Goal: Transaction & Acquisition: Purchase product/service

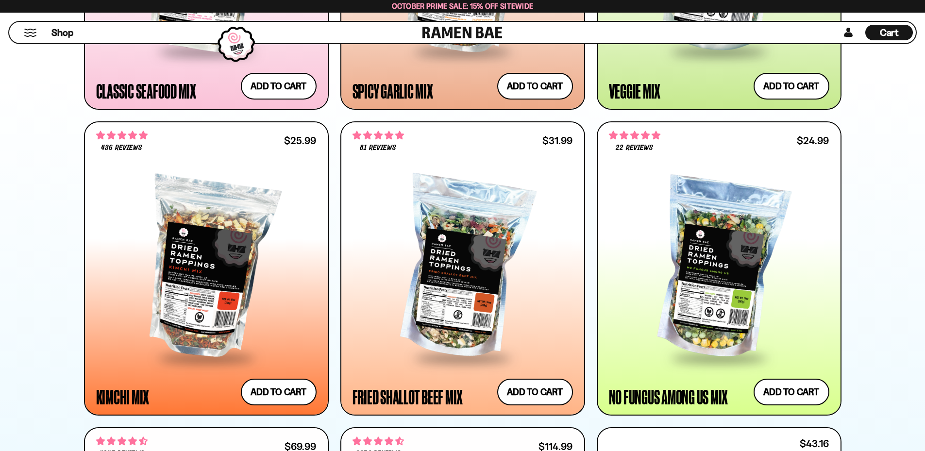
scroll to position [808, 0]
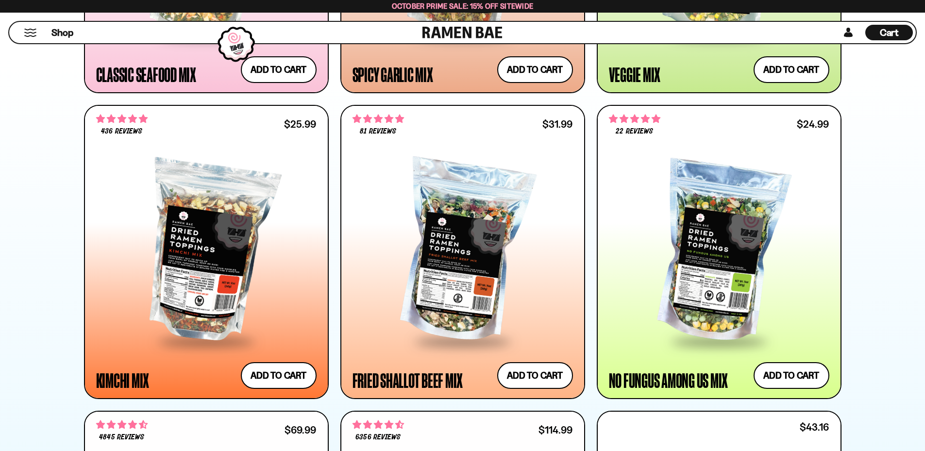
drag, startPoint x: 931, startPoint y: 15, endPoint x: 928, endPoint y: 66, distance: 51.1
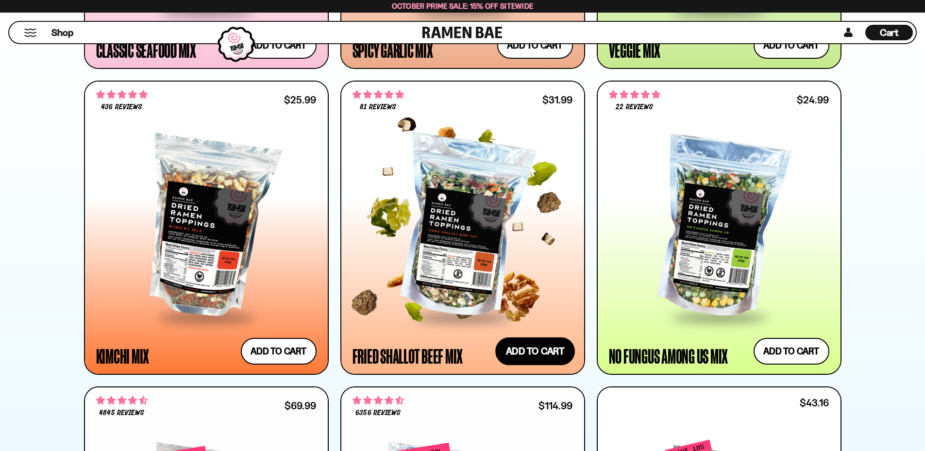
click at [551, 351] on button "Add to cart Add ― Regular price $31.99 Regular price Sale price $31.99 Unit pri…" at bounding box center [536, 352] width 80 height 28
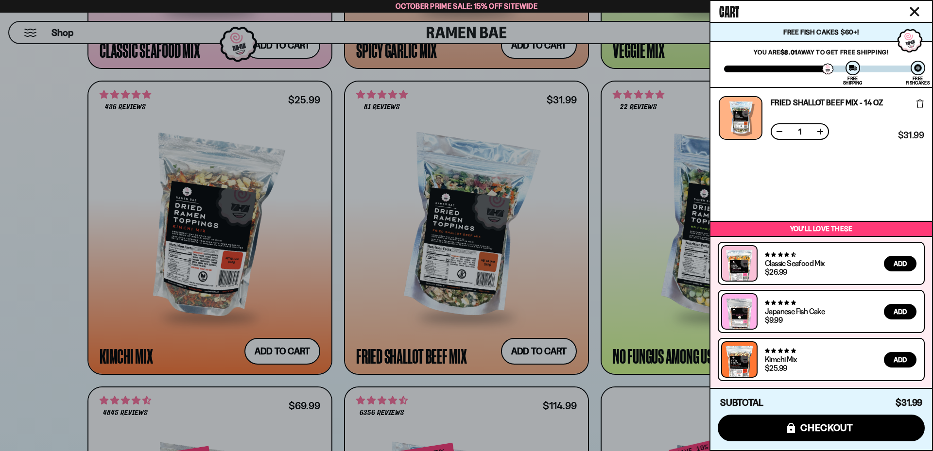
click at [61, 184] on div at bounding box center [466, 225] width 933 height 451
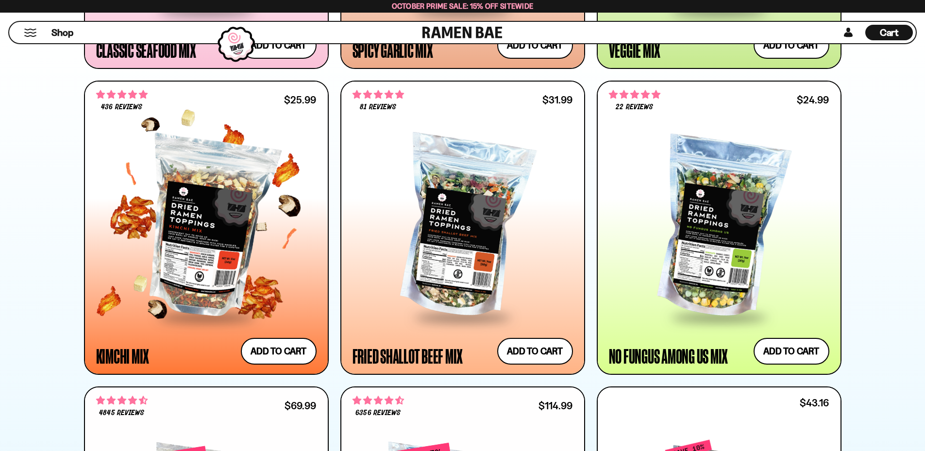
click at [220, 258] on div at bounding box center [206, 227] width 221 height 177
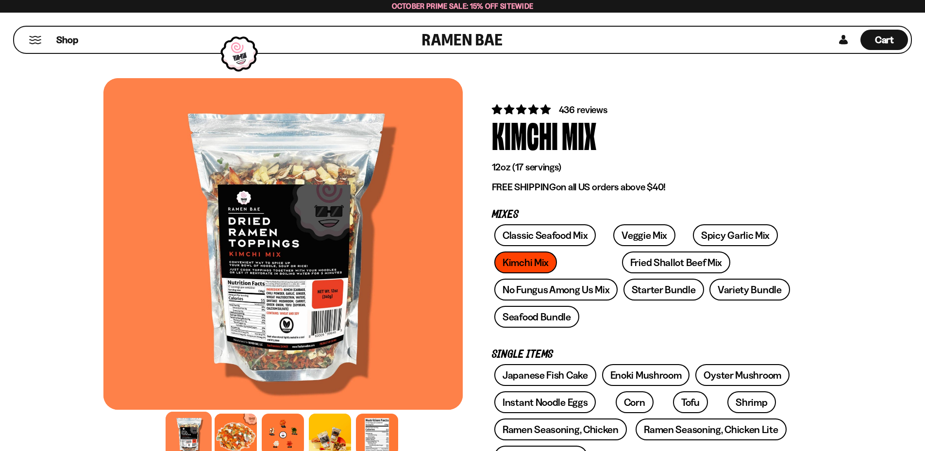
click at [271, 303] on div at bounding box center [283, 244] width 360 height 332
click at [387, 442] on div at bounding box center [377, 435] width 46 height 46
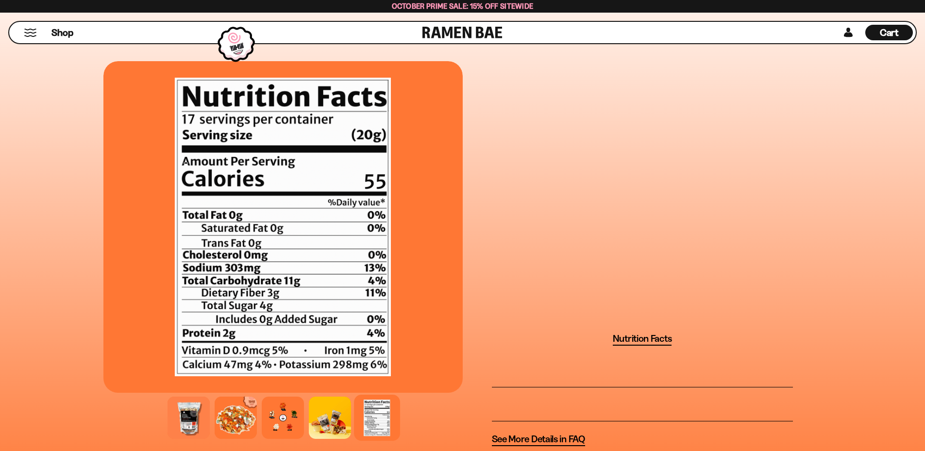
scroll to position [790, 0]
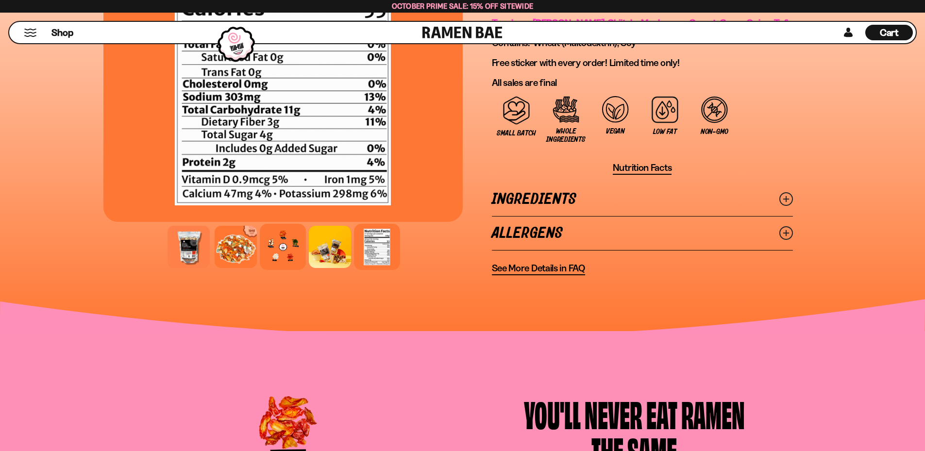
click at [285, 245] on div at bounding box center [283, 247] width 46 height 46
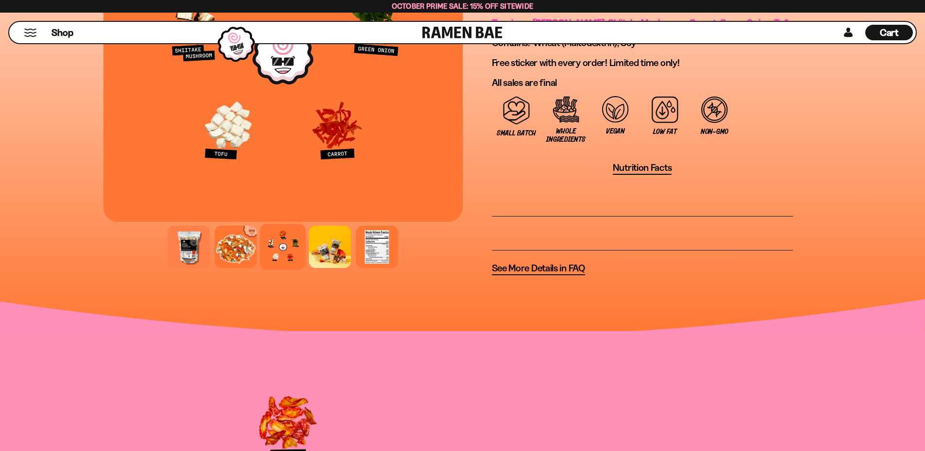
scroll to position [0, 0]
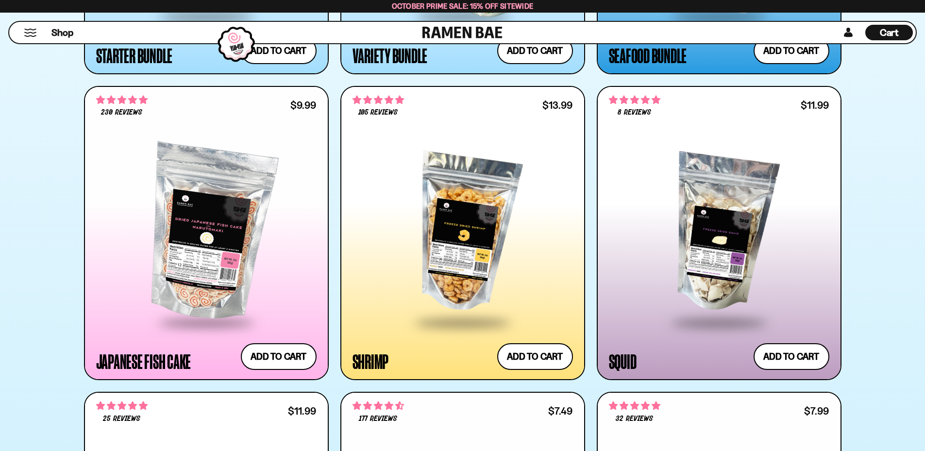
scroll to position [1448, 0]
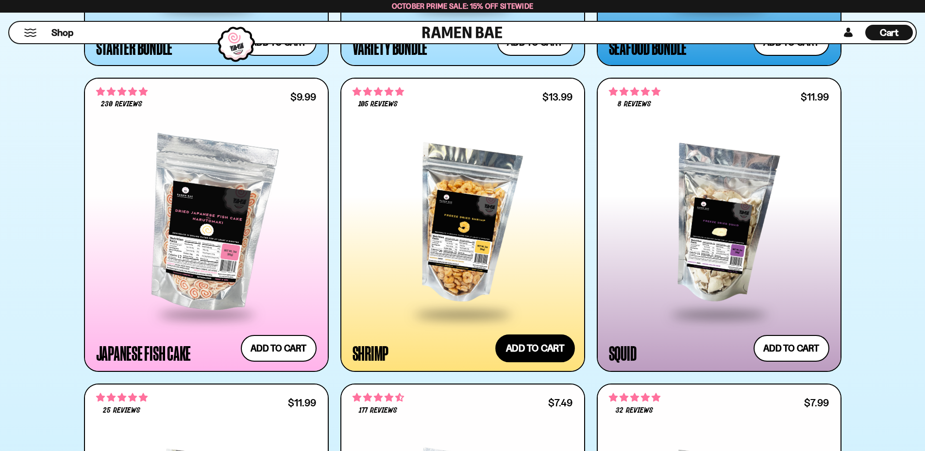
click at [526, 356] on button "Add to cart Add ― Regular price $13.99 Regular price Sale price $13.99 Unit pri…" at bounding box center [536, 349] width 80 height 28
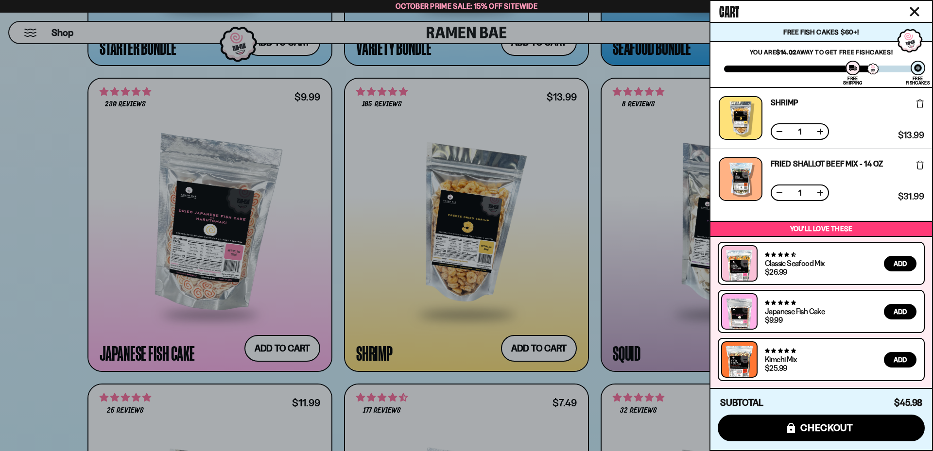
click at [920, 16] on div "Cart" at bounding box center [821, 11] width 222 height 21
click at [910, 8] on icon "Close cart" at bounding box center [914, 11] width 9 height 9
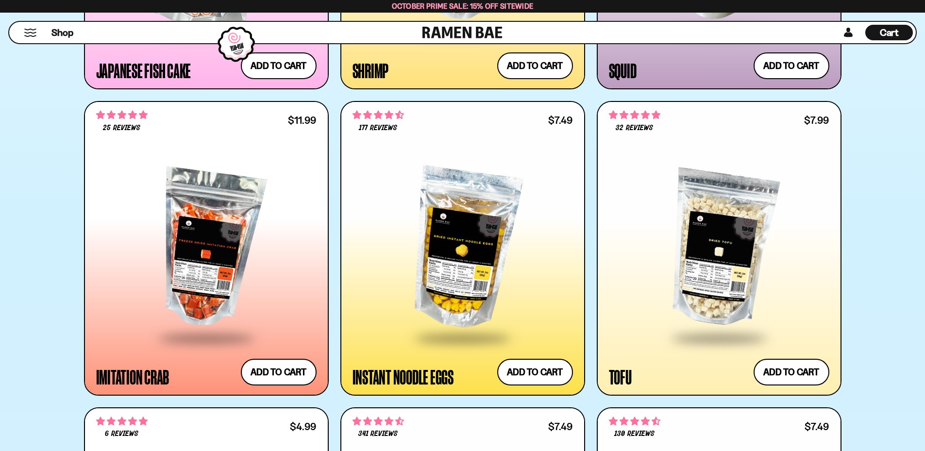
scroll to position [1739, 0]
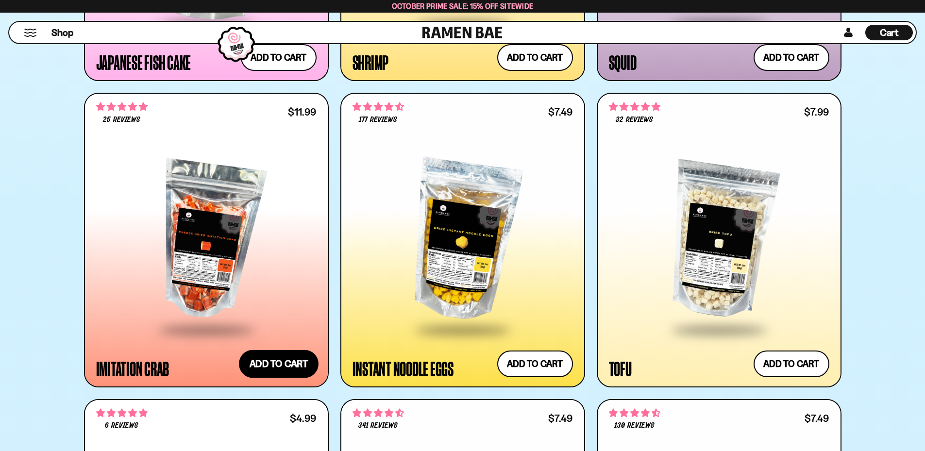
click at [291, 363] on button "Add to cart Add ― Regular price $11.99 Regular price Sale price $11.99 Unit pri…" at bounding box center [279, 364] width 80 height 28
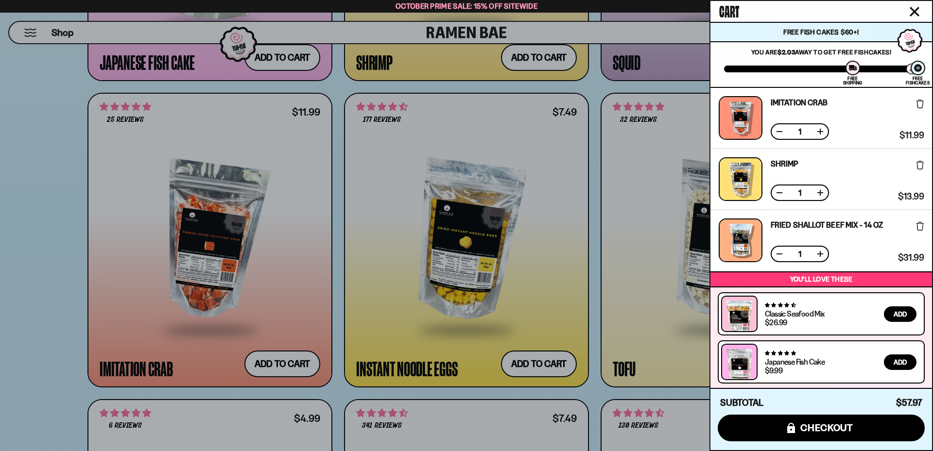
click at [910, 11] on icon "Close cart" at bounding box center [914, 12] width 10 height 10
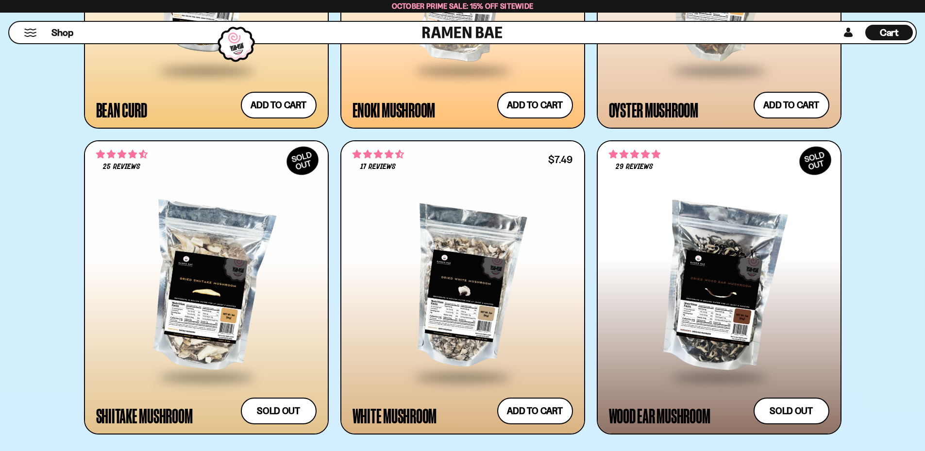
scroll to position [2313, 0]
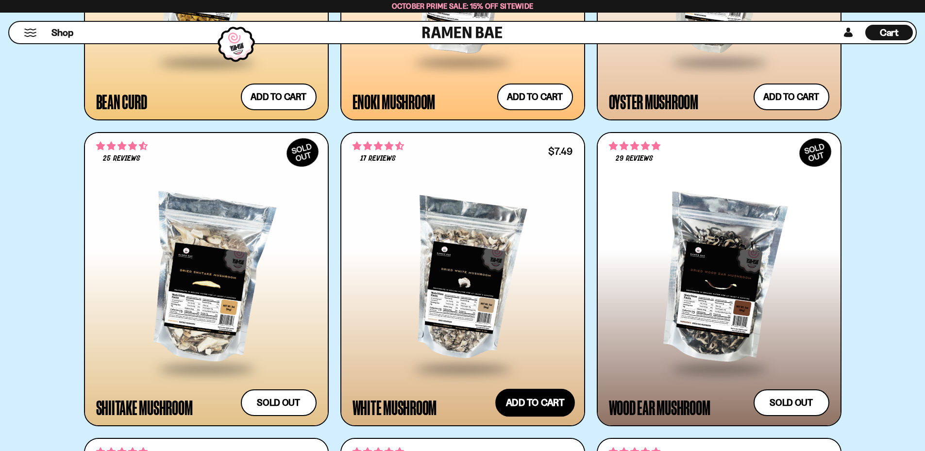
click at [530, 399] on button "Add to cart Add ― Regular price $7.49 Regular price Sale price $7.49 Unit price…" at bounding box center [536, 403] width 80 height 28
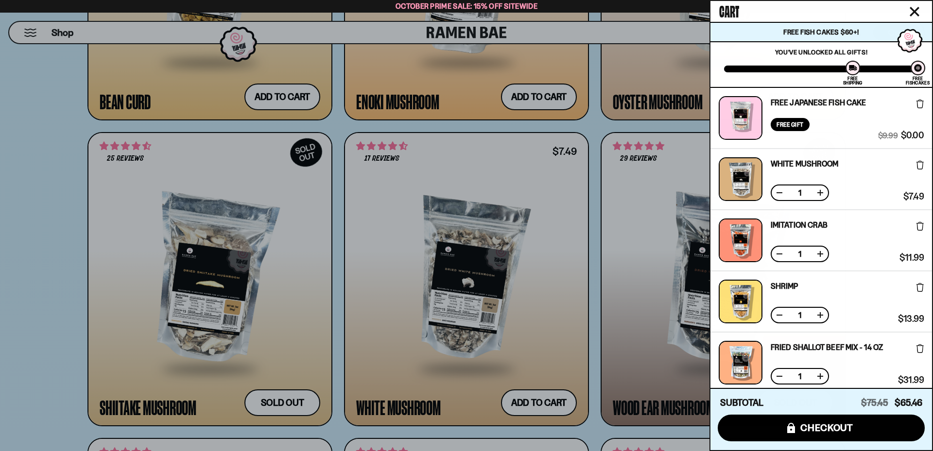
click at [918, 11] on icon "Close cart" at bounding box center [914, 12] width 10 height 10
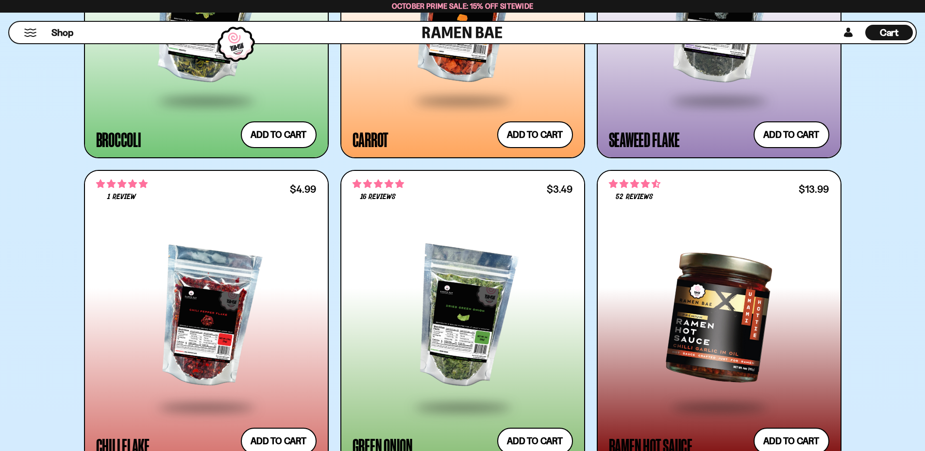
scroll to position [3283, 0]
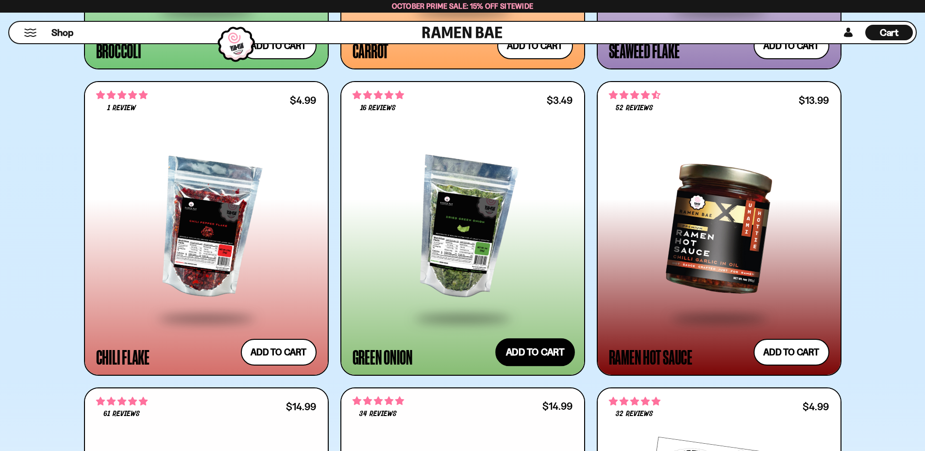
click at [514, 355] on button "Add to cart Add ― Regular price $3.49 Regular price Sale price $3.49 Unit price…" at bounding box center [536, 353] width 80 height 28
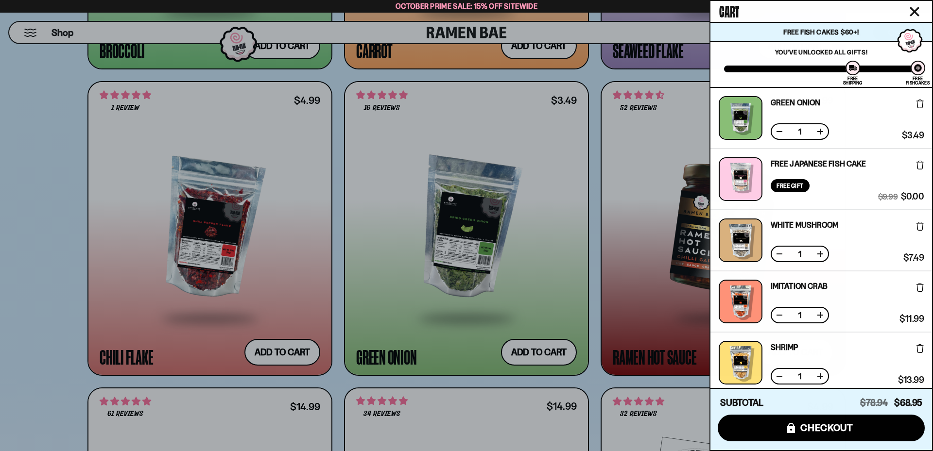
click at [591, 75] on div at bounding box center [466, 225] width 933 height 451
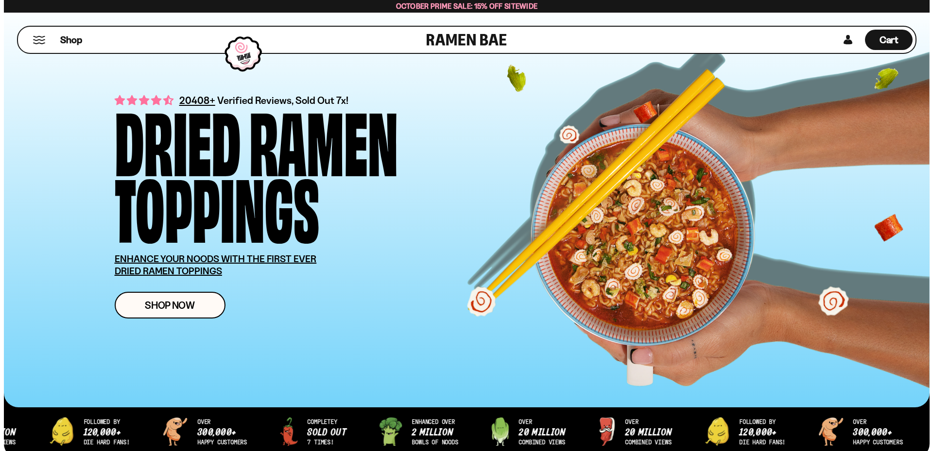
scroll to position [0, 0]
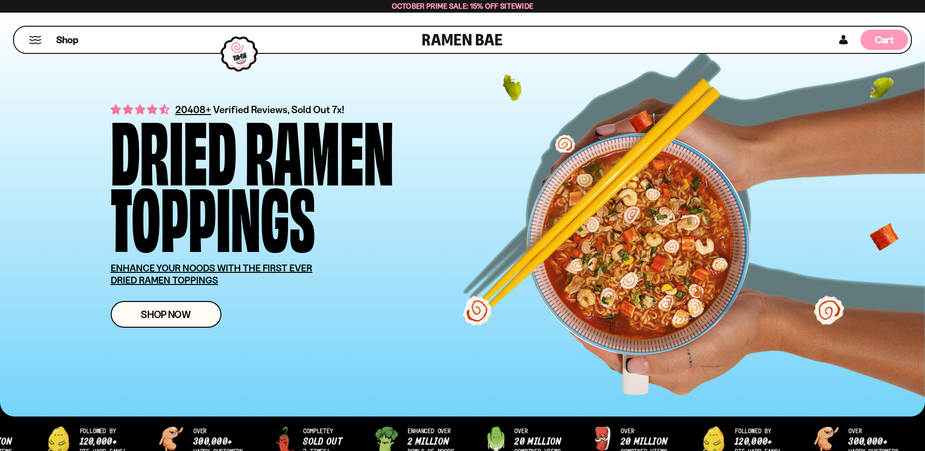
click at [887, 39] on span "Cart" at bounding box center [884, 40] width 19 height 12
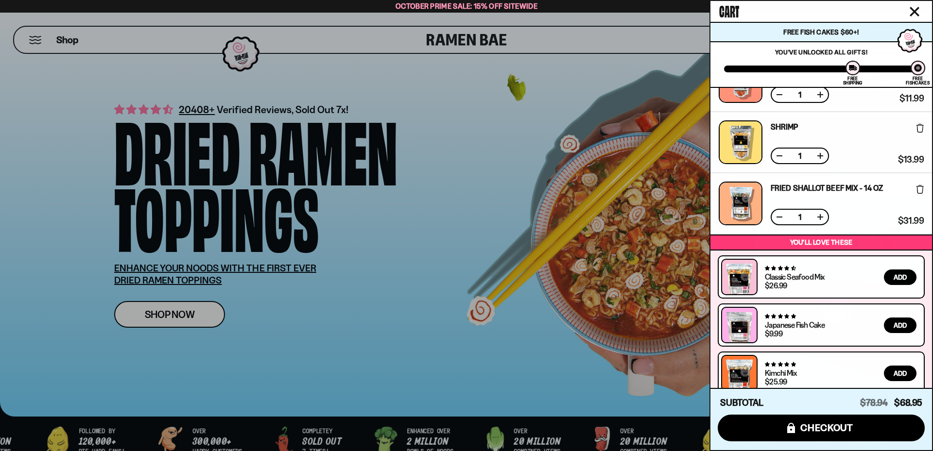
scroll to position [206, 0]
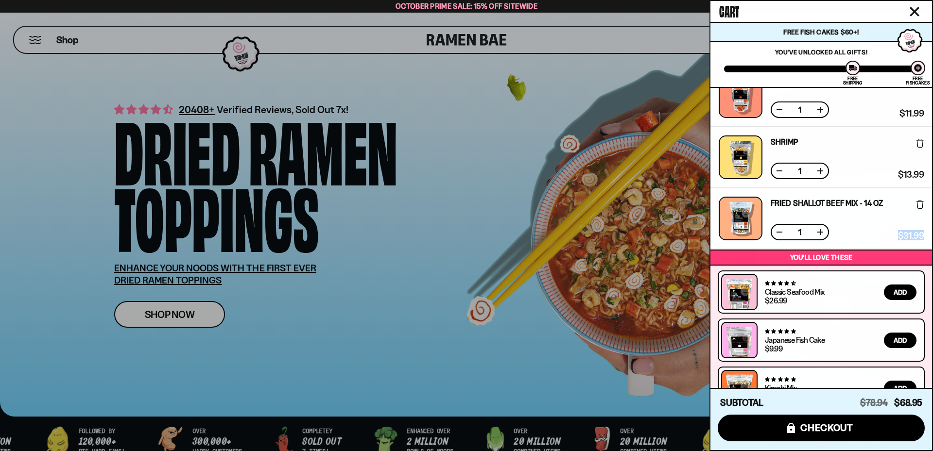
drag, startPoint x: 932, startPoint y: 236, endPoint x: 932, endPoint y: 210, distance: 25.8
click at [925, 210] on div "Cart Free Fish Cakes $60+! You are $-8.95 away to get Free Fishcakes! You've un…" at bounding box center [820, 225] width 223 height 451
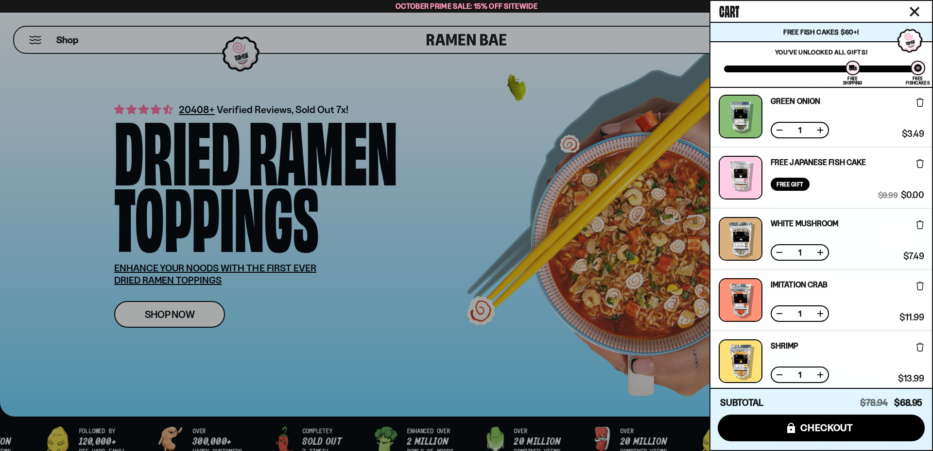
scroll to position [0, 0]
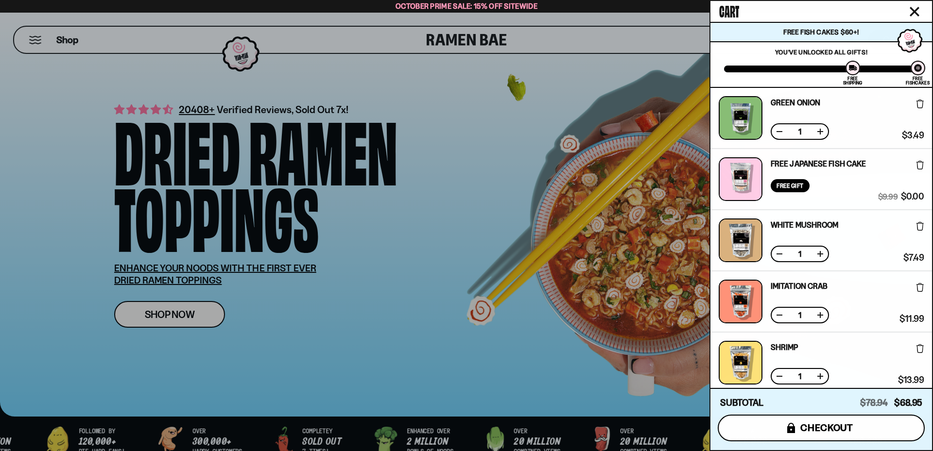
click at [828, 429] on span "checkout" at bounding box center [826, 428] width 53 height 11
